Goal: Navigation & Orientation: Find specific page/section

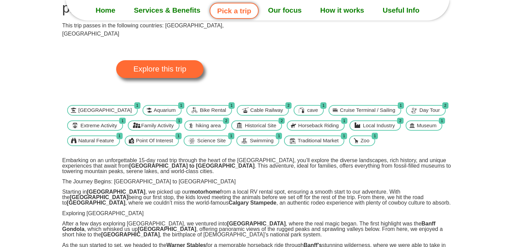
scroll to position [69, 0]
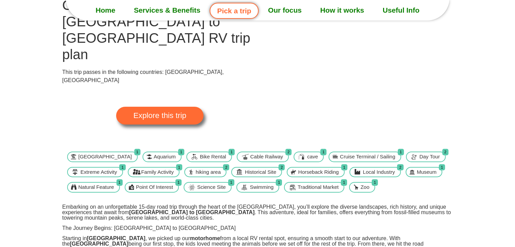
click at [148, 112] on span "Explore this trip" at bounding box center [159, 116] width 53 height 8
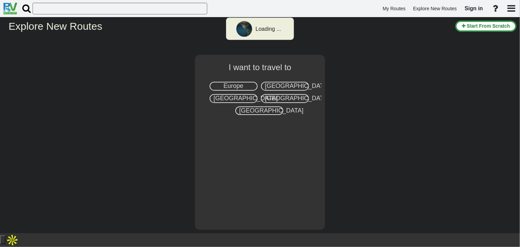
select select "number:8"
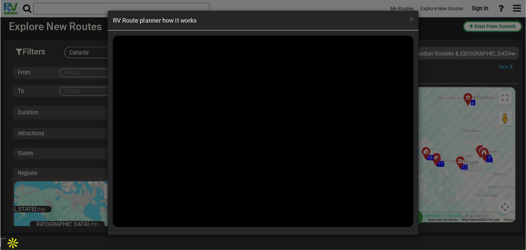
scroll to position [1618, 0]
drag, startPoint x: 395, startPoint y: 19, endPoint x: 348, endPoint y: 27, distance: 48.4
click at [348, 27] on div "× RV Route planner how it works" at bounding box center [260, 21] width 308 height 20
click at [428, 65] on div "× RV Route planner how it works" at bounding box center [260, 123] width 520 height 247
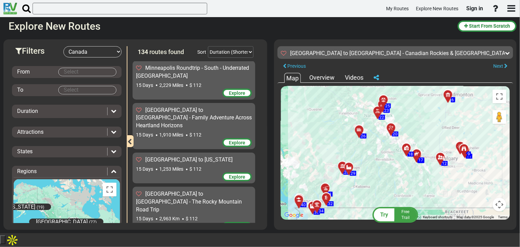
drag, startPoint x: 364, startPoint y: 201, endPoint x: 357, endPoint y: 189, distance: 14.0
click at [351, 196] on div "To activate drag with keyboard, press Alt + Enter. Once in keyboard drag state,…" at bounding box center [395, 153] width 229 height 134
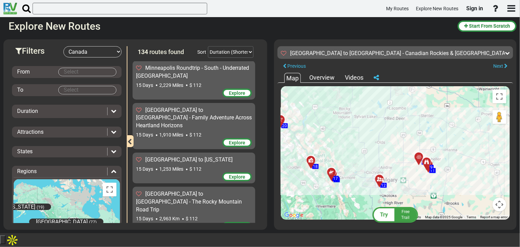
drag, startPoint x: 452, startPoint y: 183, endPoint x: 401, endPoint y: 150, distance: 60.7
click at [395, 150] on div "To activate drag with keyboard, press Alt + Enter. Once in keyboard drag state,…" at bounding box center [395, 153] width 229 height 134
click at [418, 159] on icon at bounding box center [419, 156] width 7 height 5
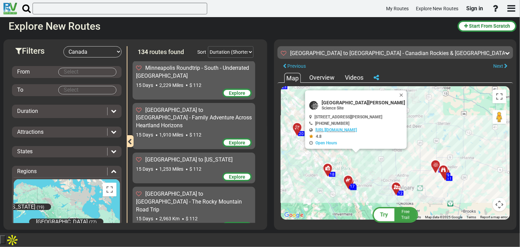
click at [444, 177] on div at bounding box center [445, 173] width 11 height 11
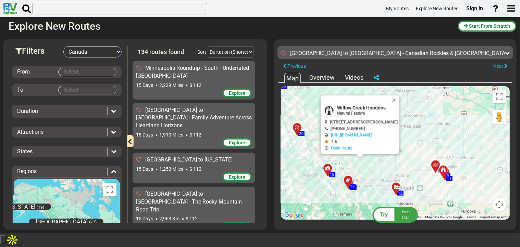
click at [445, 181] on div at bounding box center [447, 175] width 11 height 11
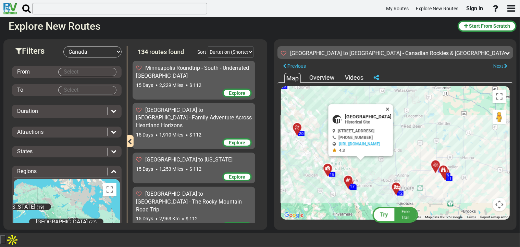
click at [393, 114] on button "Close" at bounding box center [389, 110] width 8 height 10
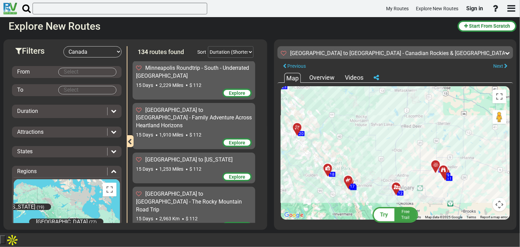
click at [396, 190] on icon at bounding box center [396, 187] width 7 height 5
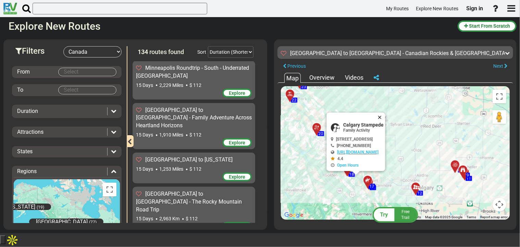
click at [385, 122] on button "Close" at bounding box center [381, 118] width 8 height 10
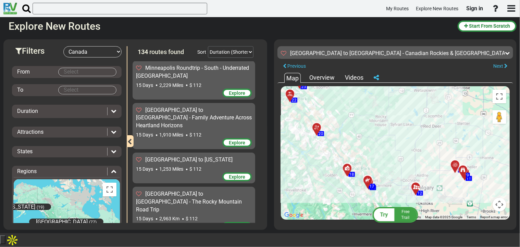
click at [367, 188] on div at bounding box center [370, 183] width 11 height 11
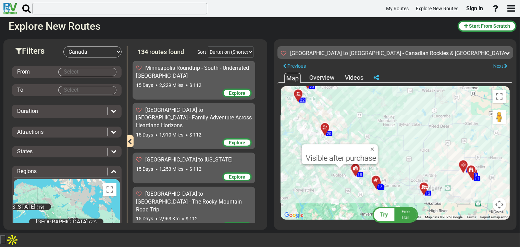
click at [374, 183] on icon at bounding box center [375, 180] width 5 height 5
